Goal: Transaction & Acquisition: Book appointment/travel/reservation

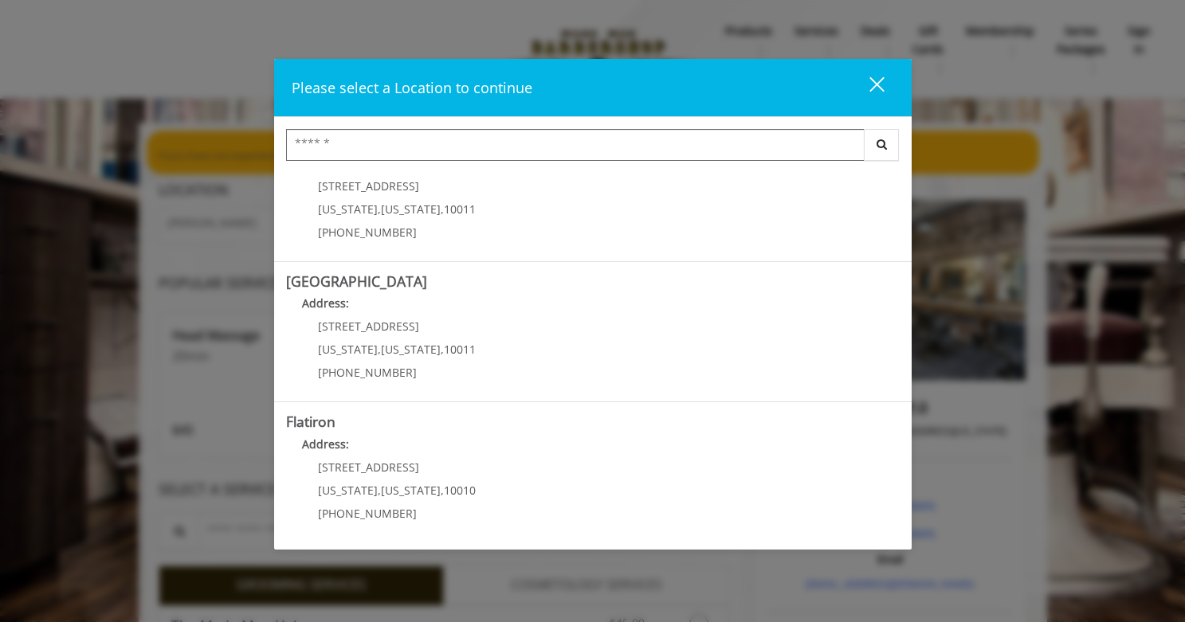
scroll to position [330, 0]
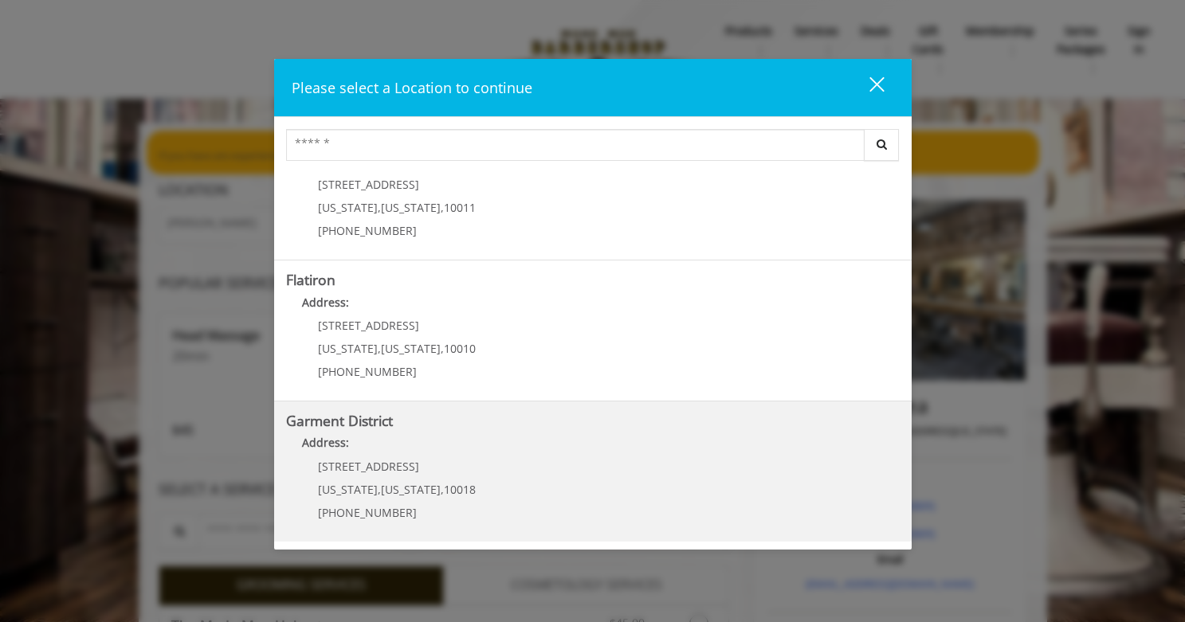
click at [532, 488] on District "Garment District Address: [STREET_ADDRESS][US_STATE][US_STATE] (212) 997-4247" at bounding box center [593, 472] width 614 height 116
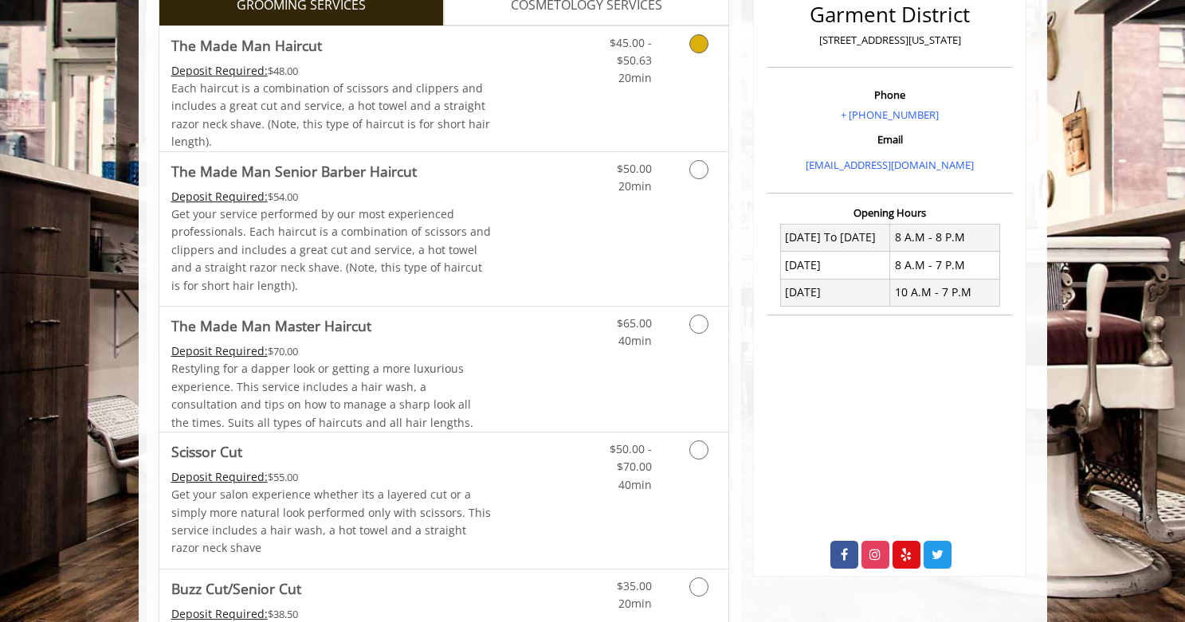
click at [681, 80] on link "Grooming services" at bounding box center [696, 56] width 41 height 61
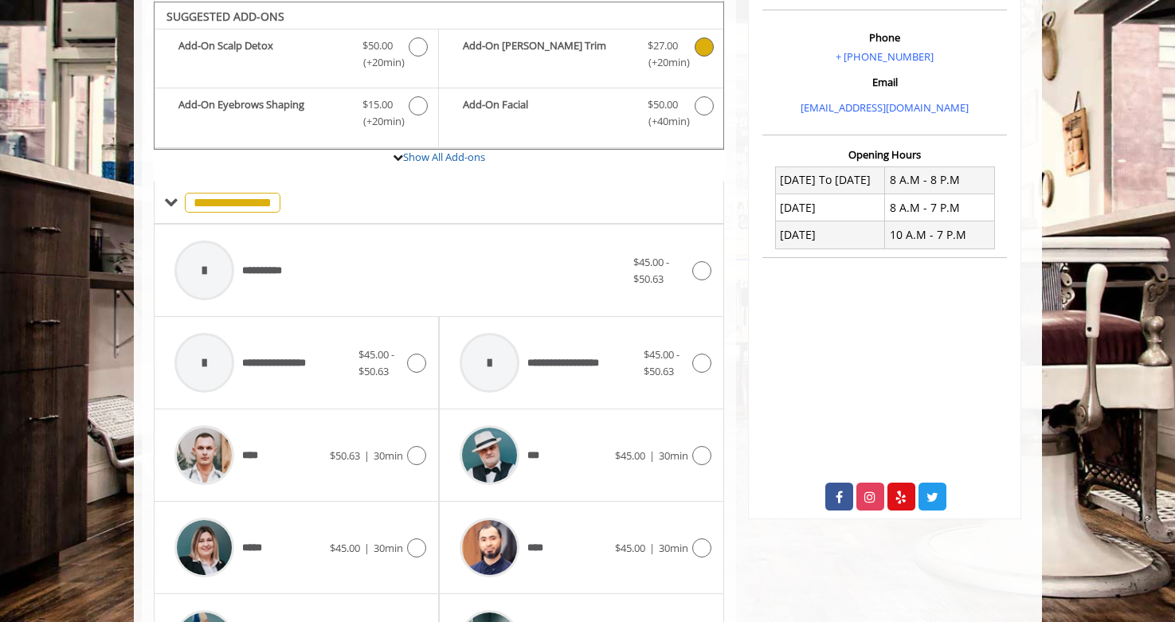
scroll to position [473, 0]
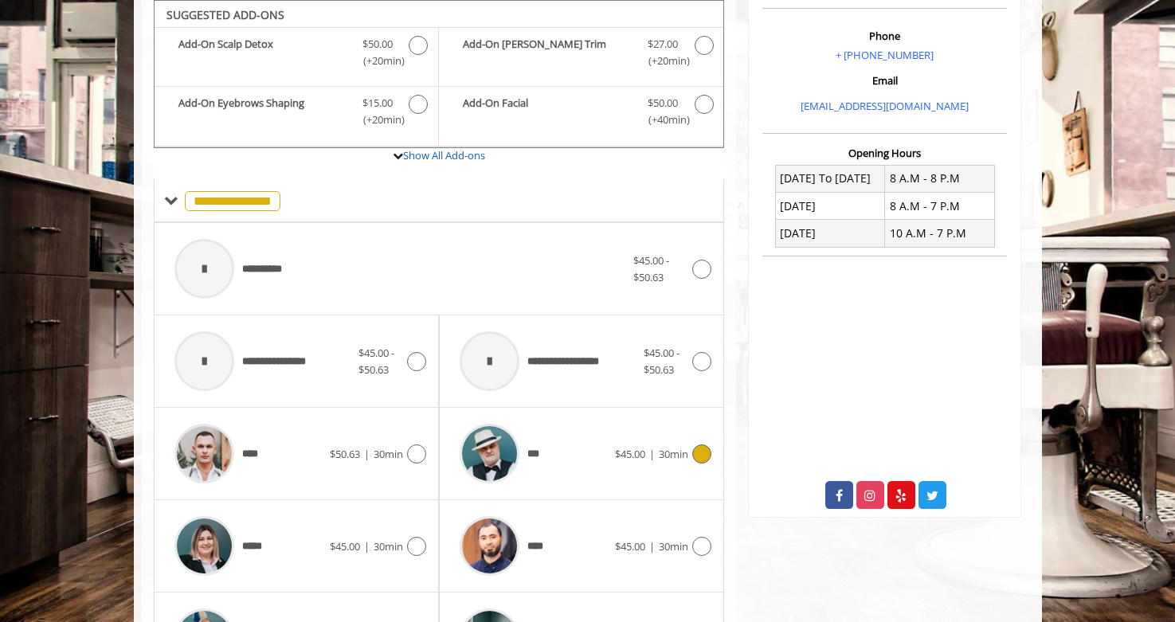
click at [696, 459] on icon at bounding box center [701, 454] width 19 height 19
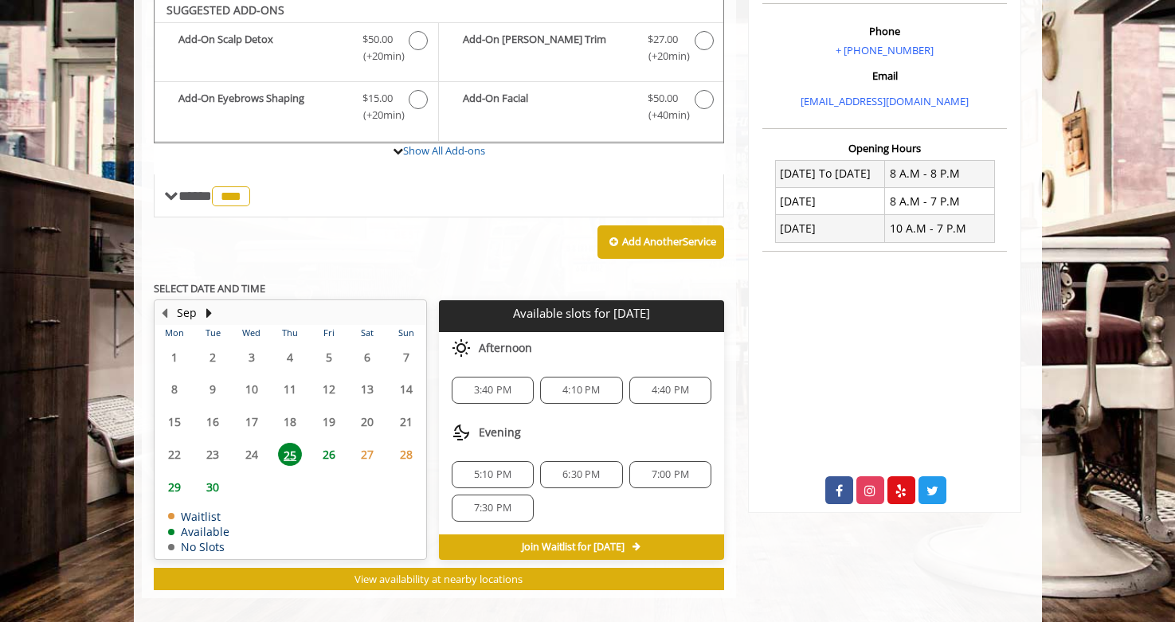
click at [324, 443] on td "26" at bounding box center [328, 454] width 38 height 33
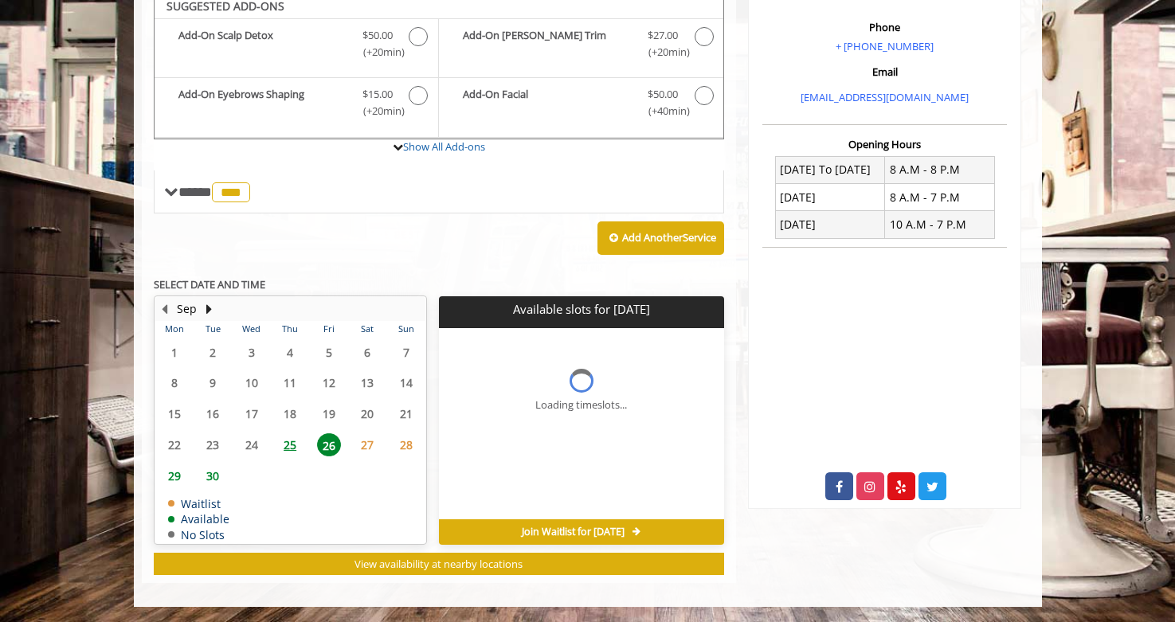
scroll to position [506, 0]
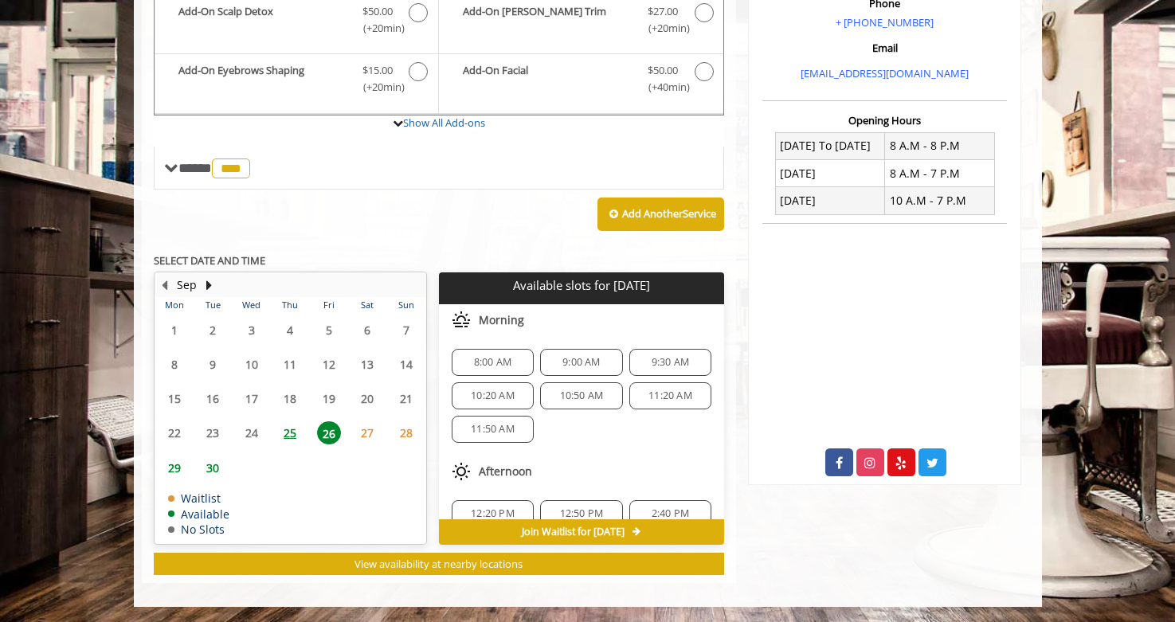
click at [581, 356] on span "9:00 AM" at bounding box center [581, 362] width 37 height 13
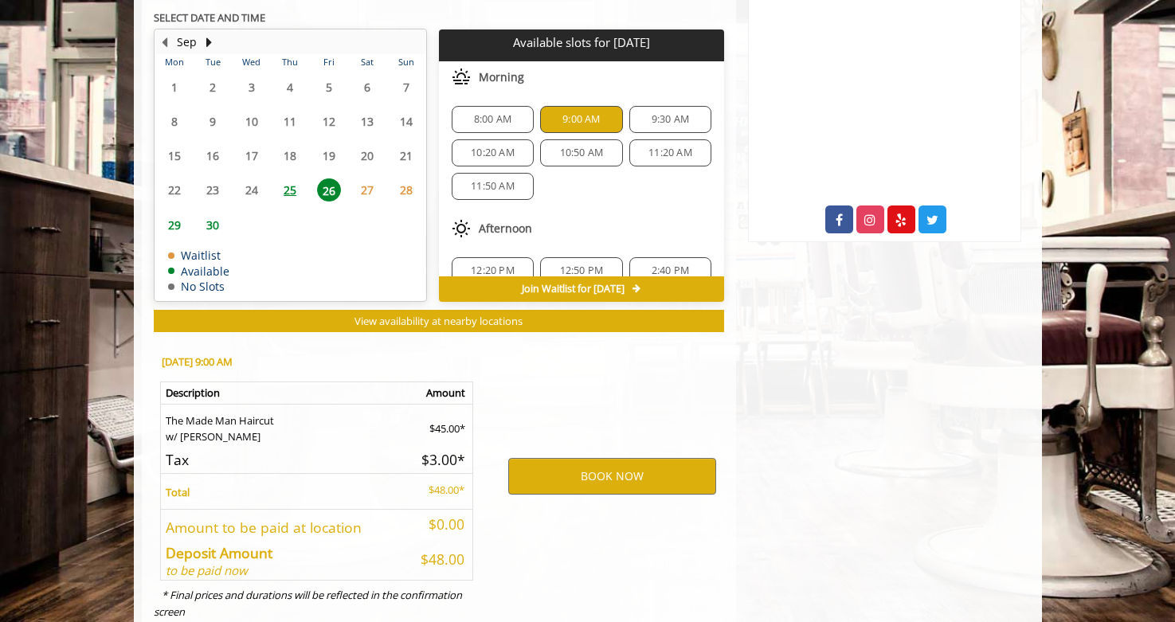
scroll to position [794, 0]
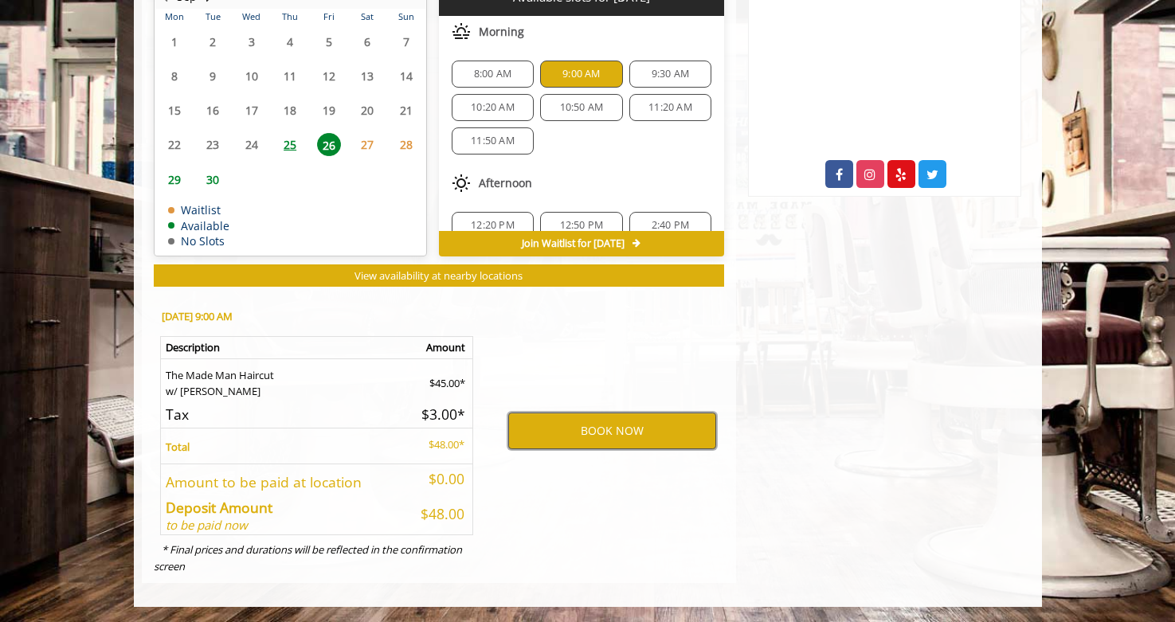
click at [581, 418] on button "BOOK NOW" at bounding box center [612, 431] width 208 height 37
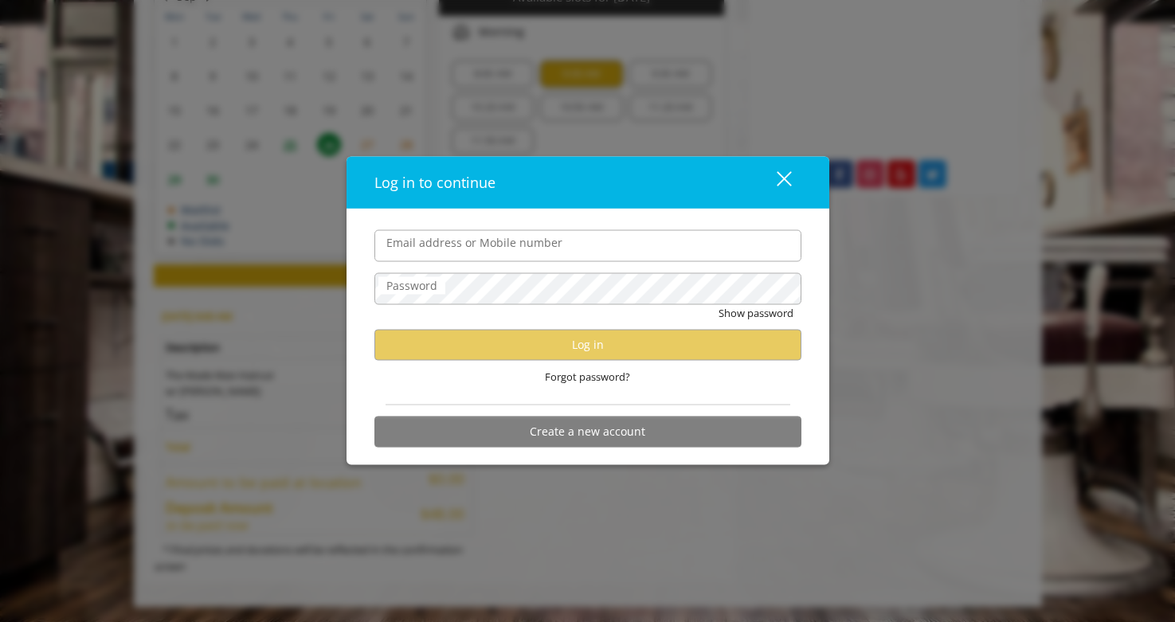
click at [478, 247] on input "Email address or Mobile number" at bounding box center [588, 246] width 427 height 32
type input "**********"
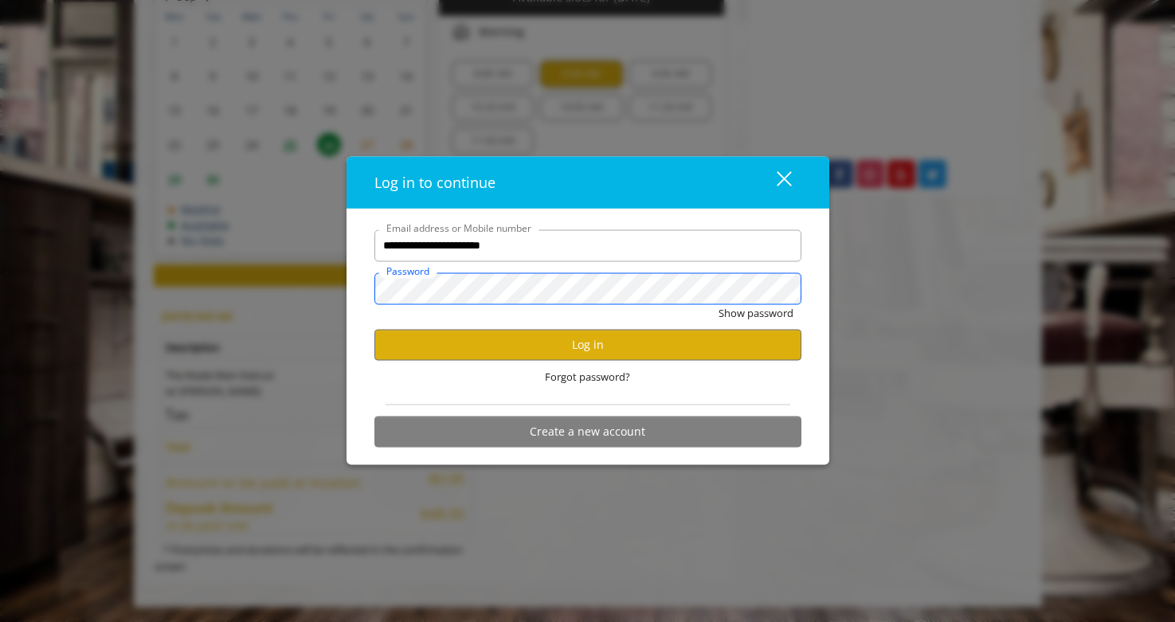
click at [719, 304] on button "Show password" at bounding box center [756, 312] width 75 height 17
click at [554, 346] on button "Log in" at bounding box center [588, 344] width 427 height 31
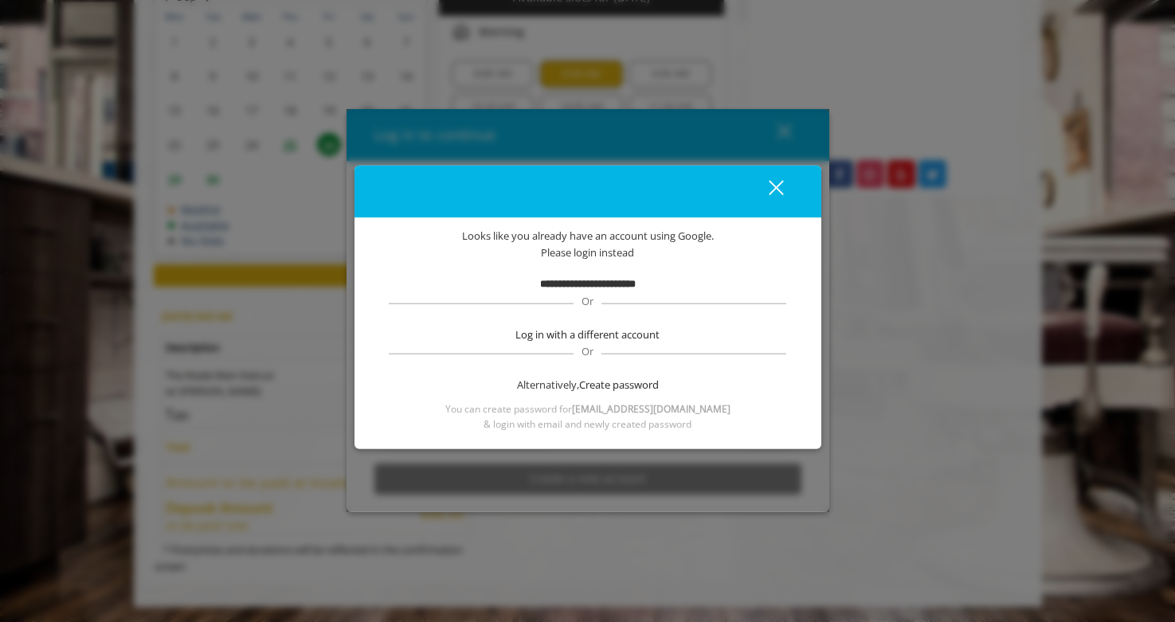
click at [576, 286] on b "**********" at bounding box center [588, 284] width 96 height 10
click at [631, 388] on span "Create password" at bounding box center [619, 385] width 80 height 17
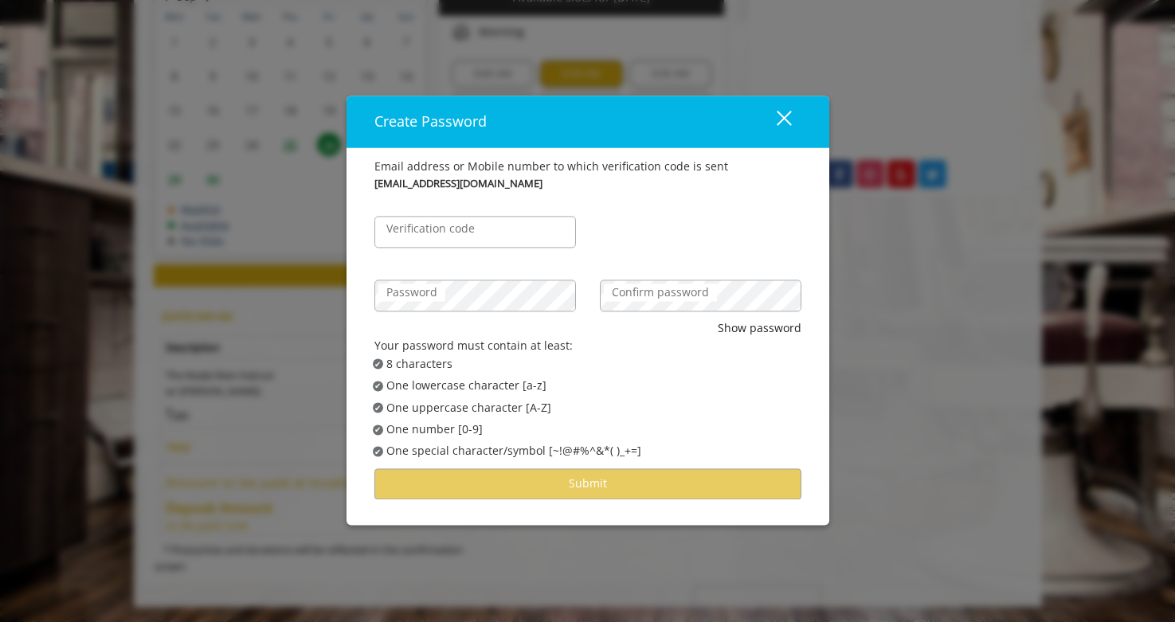
click at [478, 231] on label "Verification code" at bounding box center [431, 229] width 104 height 18
click at [478, 231] on input "Verification code" at bounding box center [476, 232] width 202 height 32
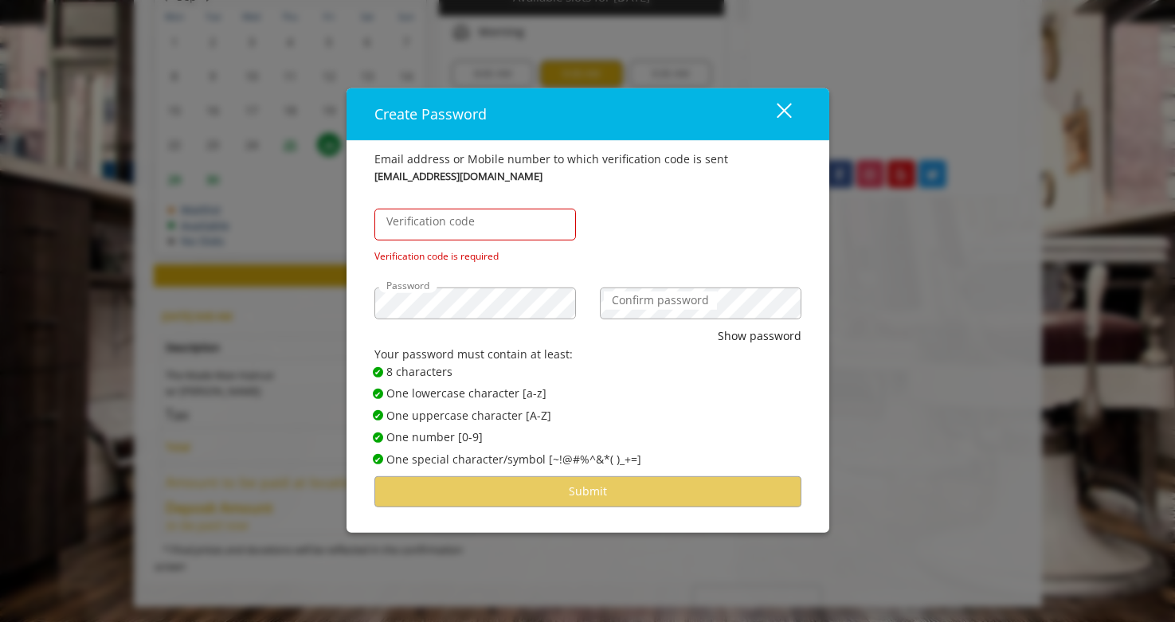
click at [685, 307] on label "Confirm password" at bounding box center [660, 301] width 113 height 18
click at [539, 221] on input "Verification code" at bounding box center [476, 225] width 202 height 32
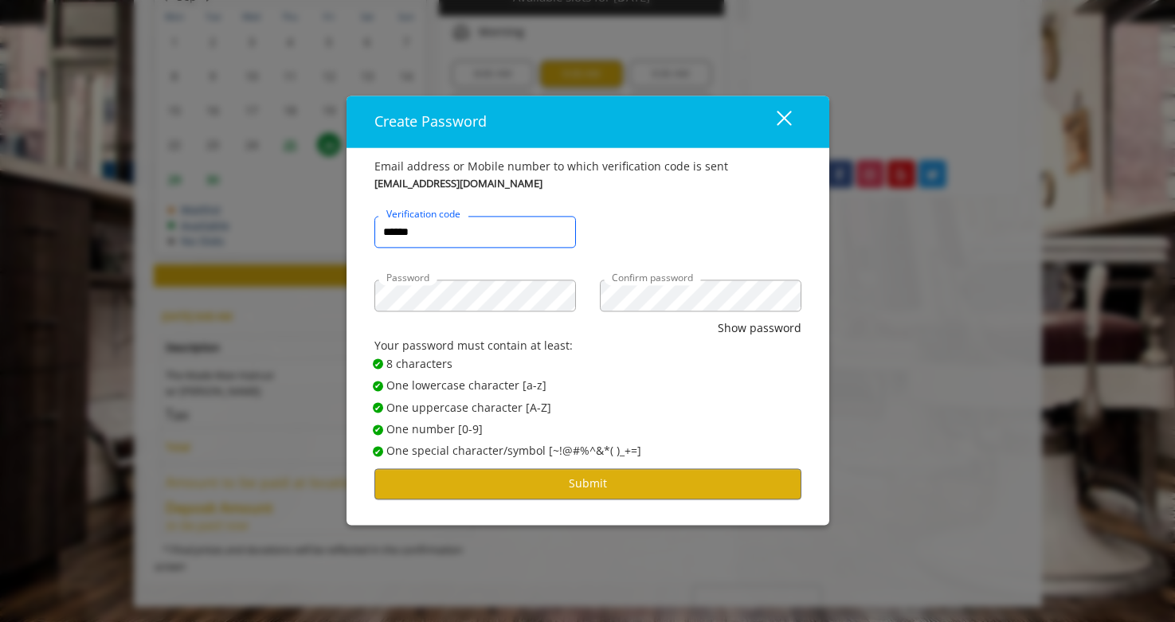
type input "******"
click at [718, 320] on button "Show password" at bounding box center [760, 329] width 84 height 18
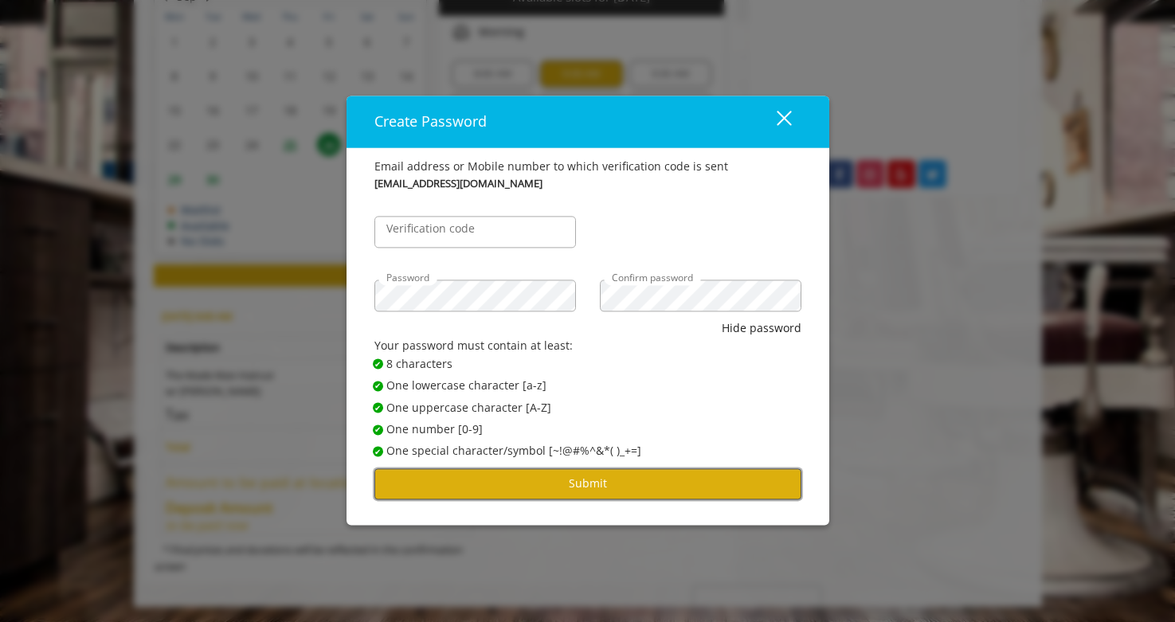
click at [559, 488] on button "Submit" at bounding box center [588, 484] width 427 height 31
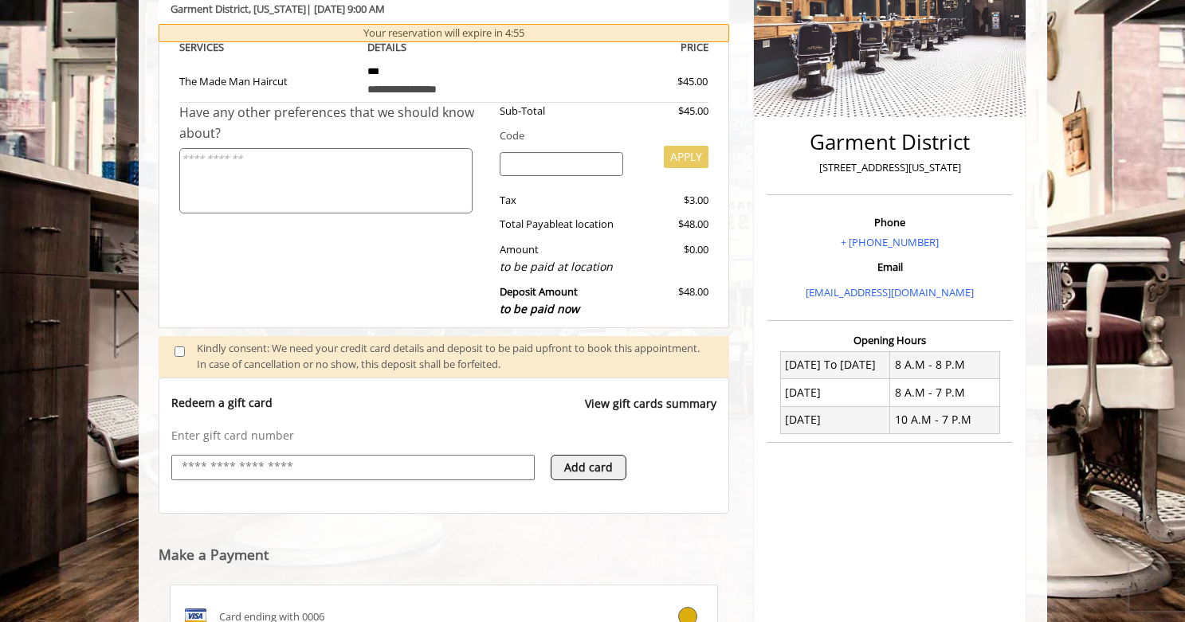
scroll to position [341, 0]
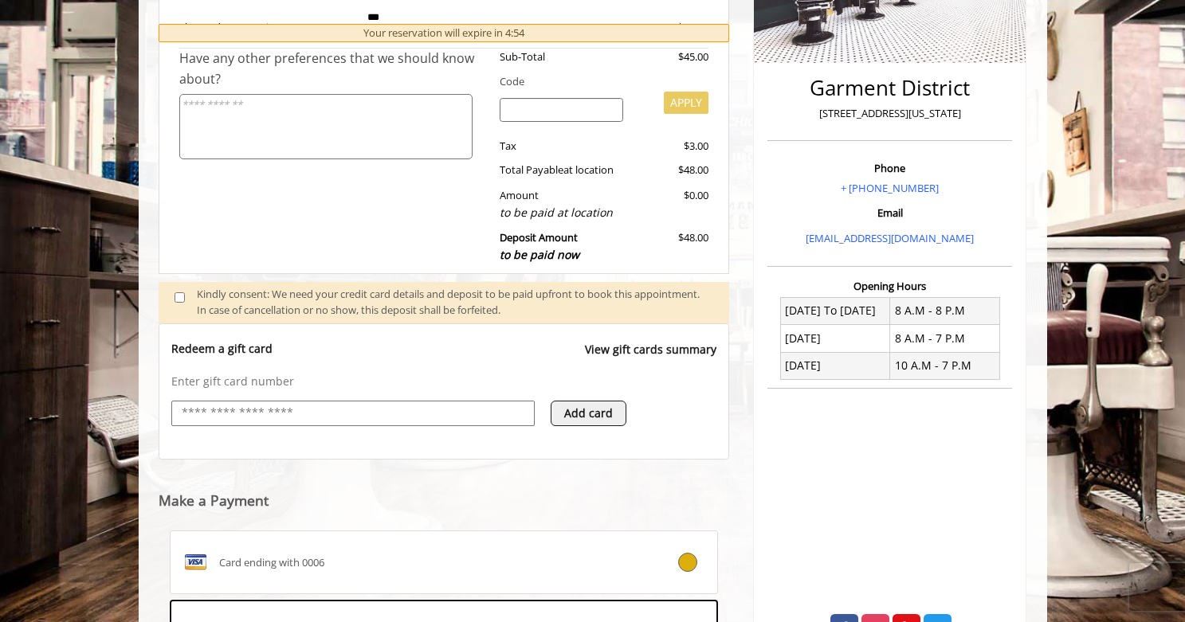
click at [606, 487] on webstore-payments "Make a Payment Card ending with 0006 Card ending with 3008 Use a New Payment Me…" at bounding box center [444, 613] width 571 height 307
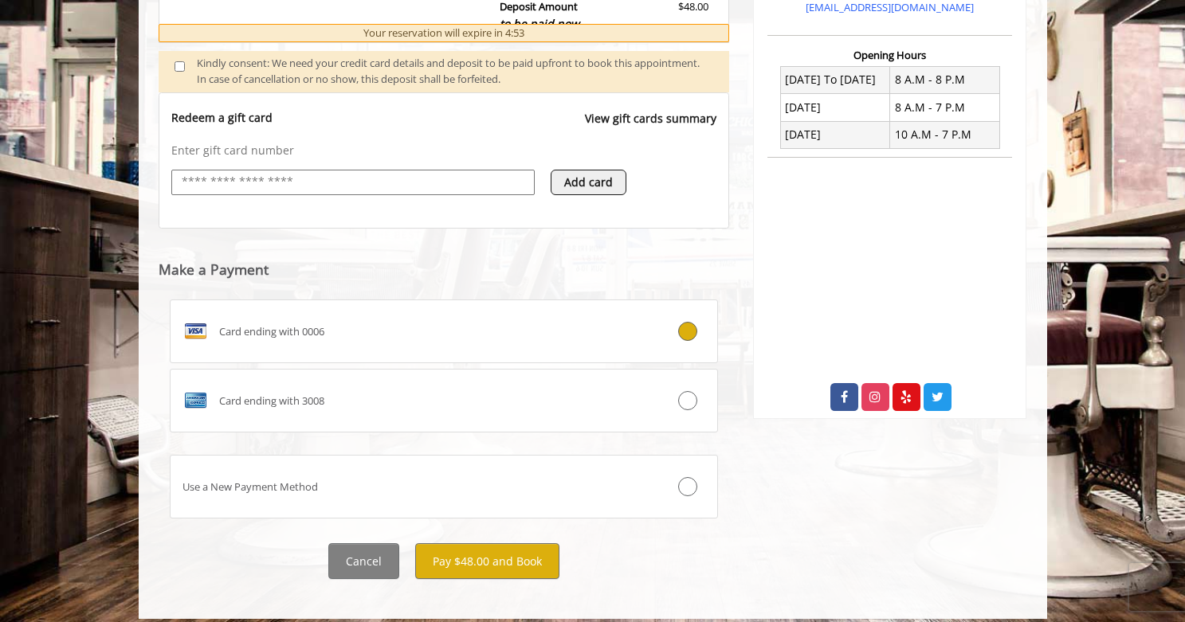
scroll to position [585, 0]
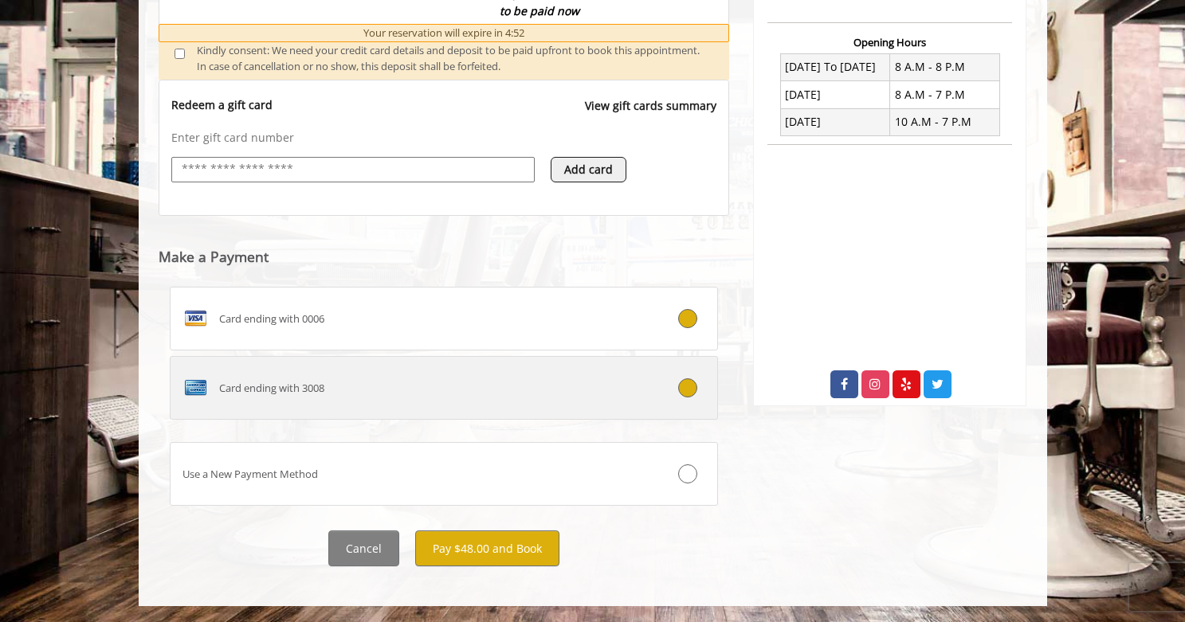
click at [524, 398] on div "Card ending with 3008" at bounding box center [399, 388] width 456 height 26
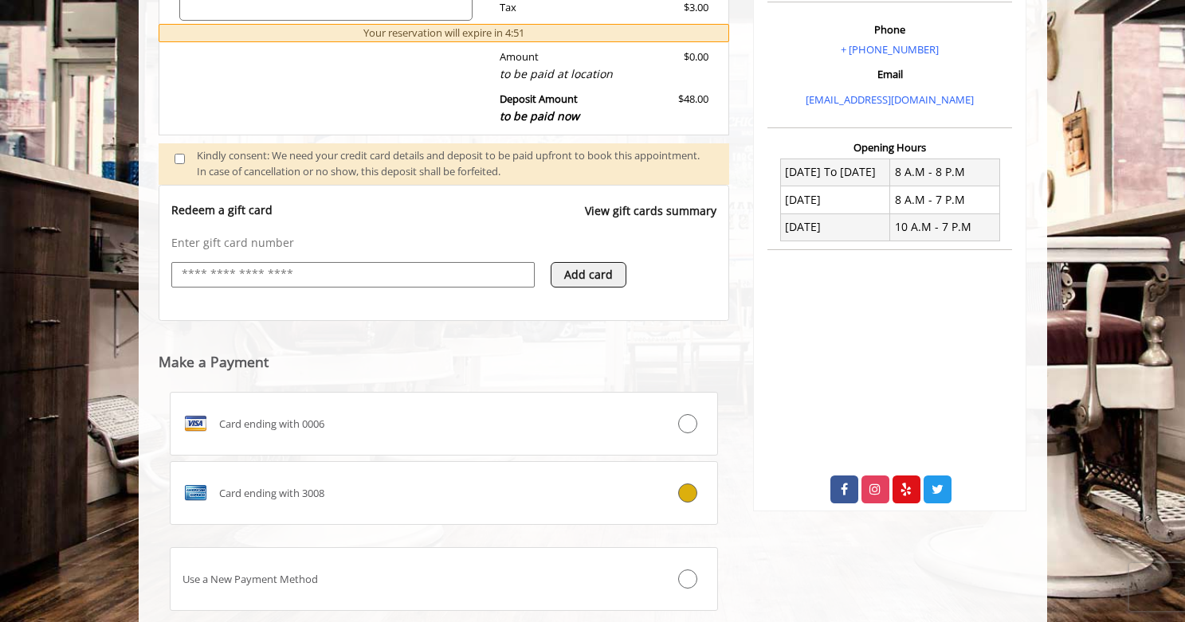
click at [675, 339] on webstore-payments "Make a Payment Card ending with 0006 Card ending with 3008 Use a New Payment Me…" at bounding box center [444, 474] width 571 height 307
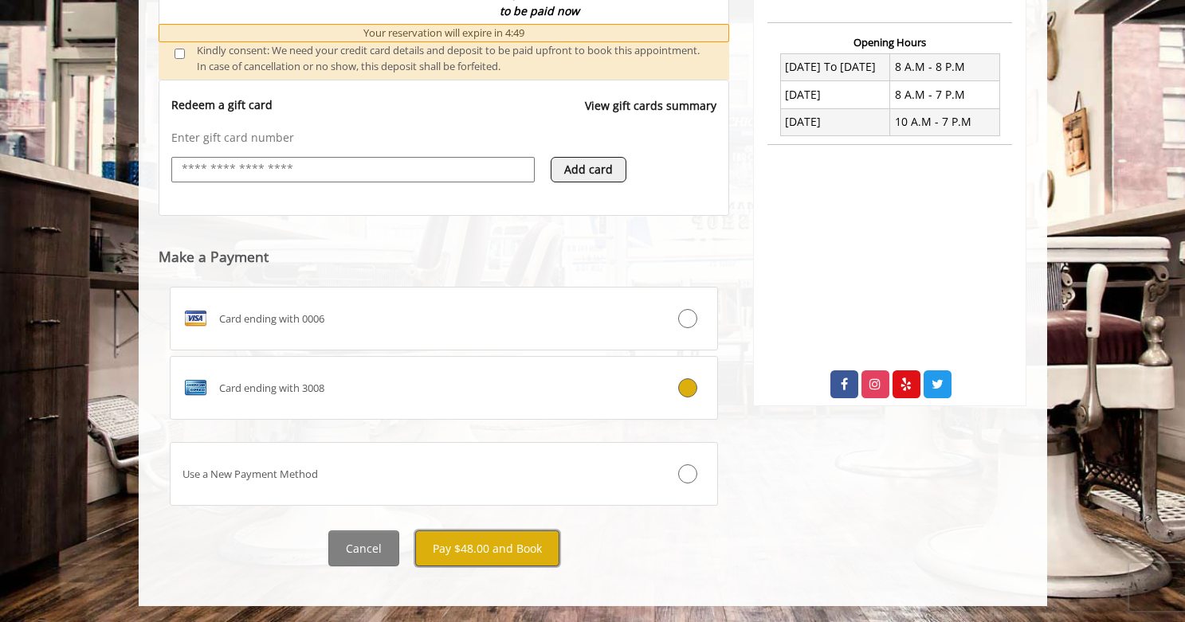
click at [492, 547] on button "Pay $48.00 and Book" at bounding box center [487, 549] width 144 height 36
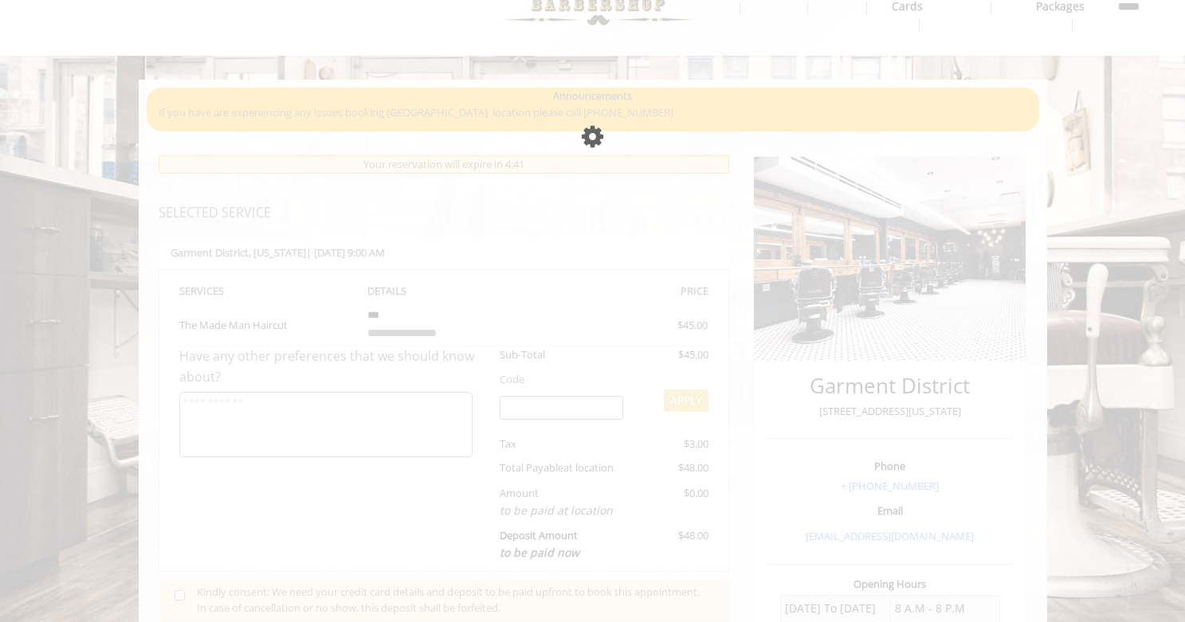
scroll to position [75, 0]
